Goal: Information Seeking & Learning: Learn about a topic

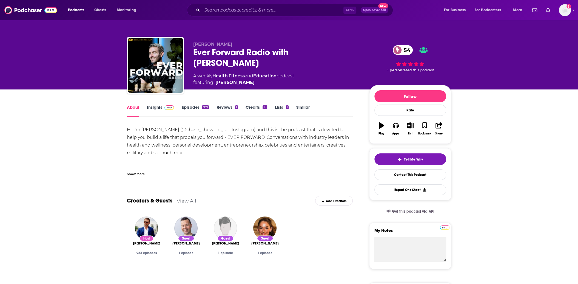
click at [162, 107] on span at bounding box center [168, 106] width 12 height 5
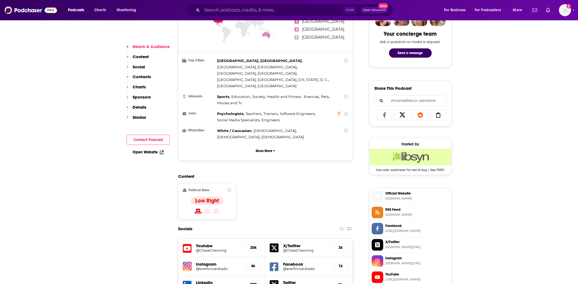
scroll to position [329, 0]
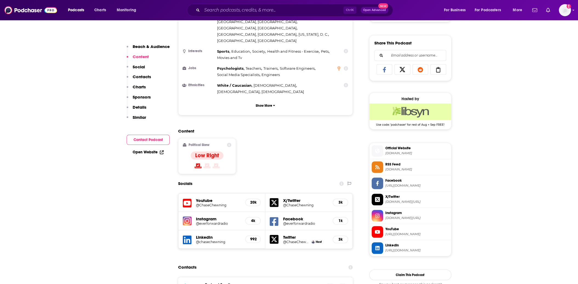
click at [400, 212] on span "Instagram" at bounding box center [417, 212] width 64 height 5
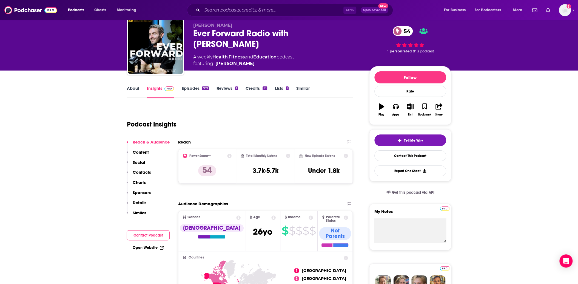
scroll to position [0, 0]
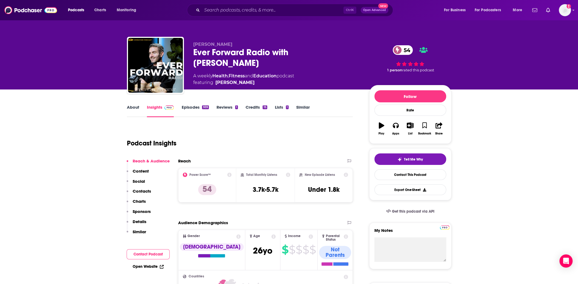
click at [134, 105] on link "About" at bounding box center [133, 110] width 12 height 13
